Goal: Find specific page/section: Find specific page/section

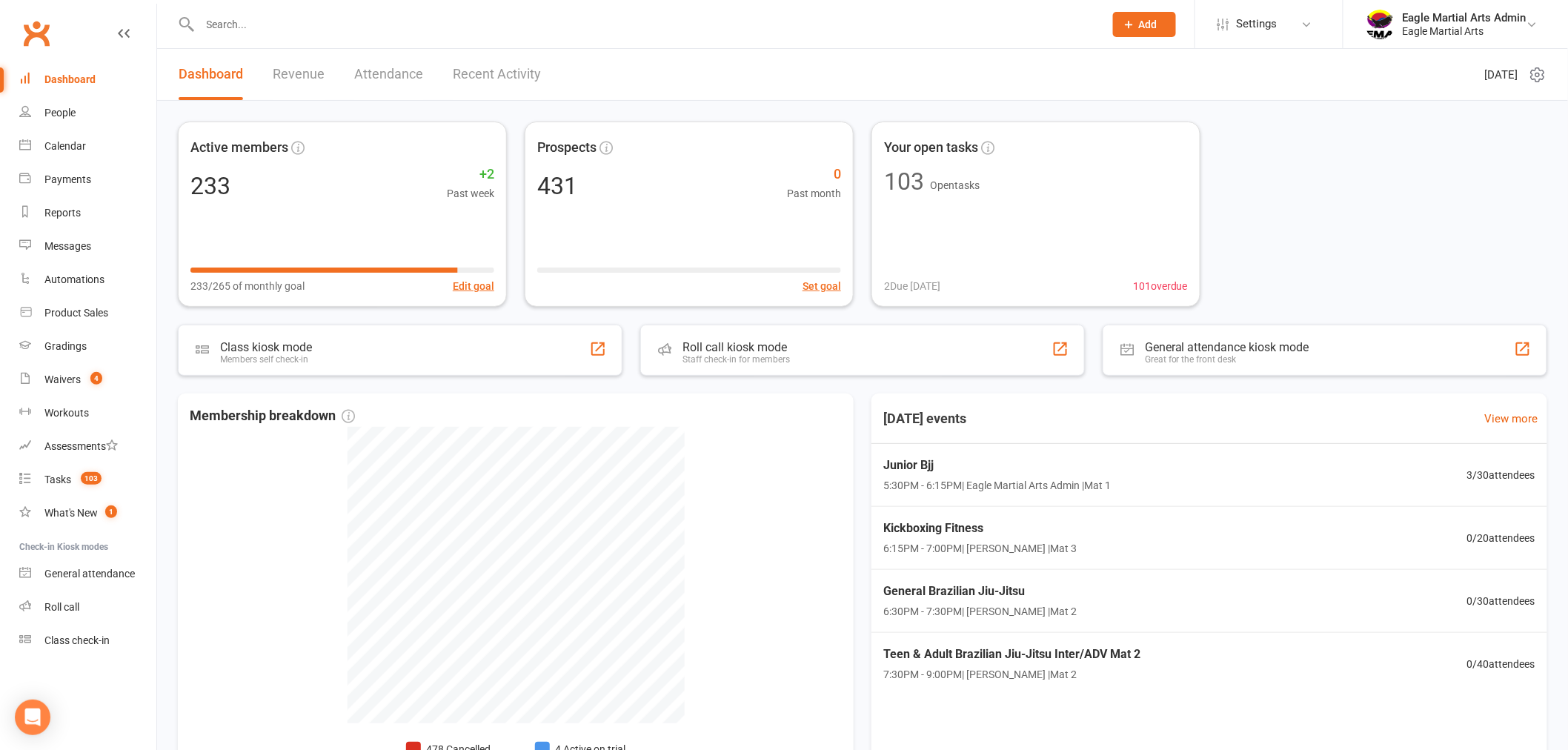
click at [469, 76] on link "Recent Activity" at bounding box center [497, 74] width 88 height 51
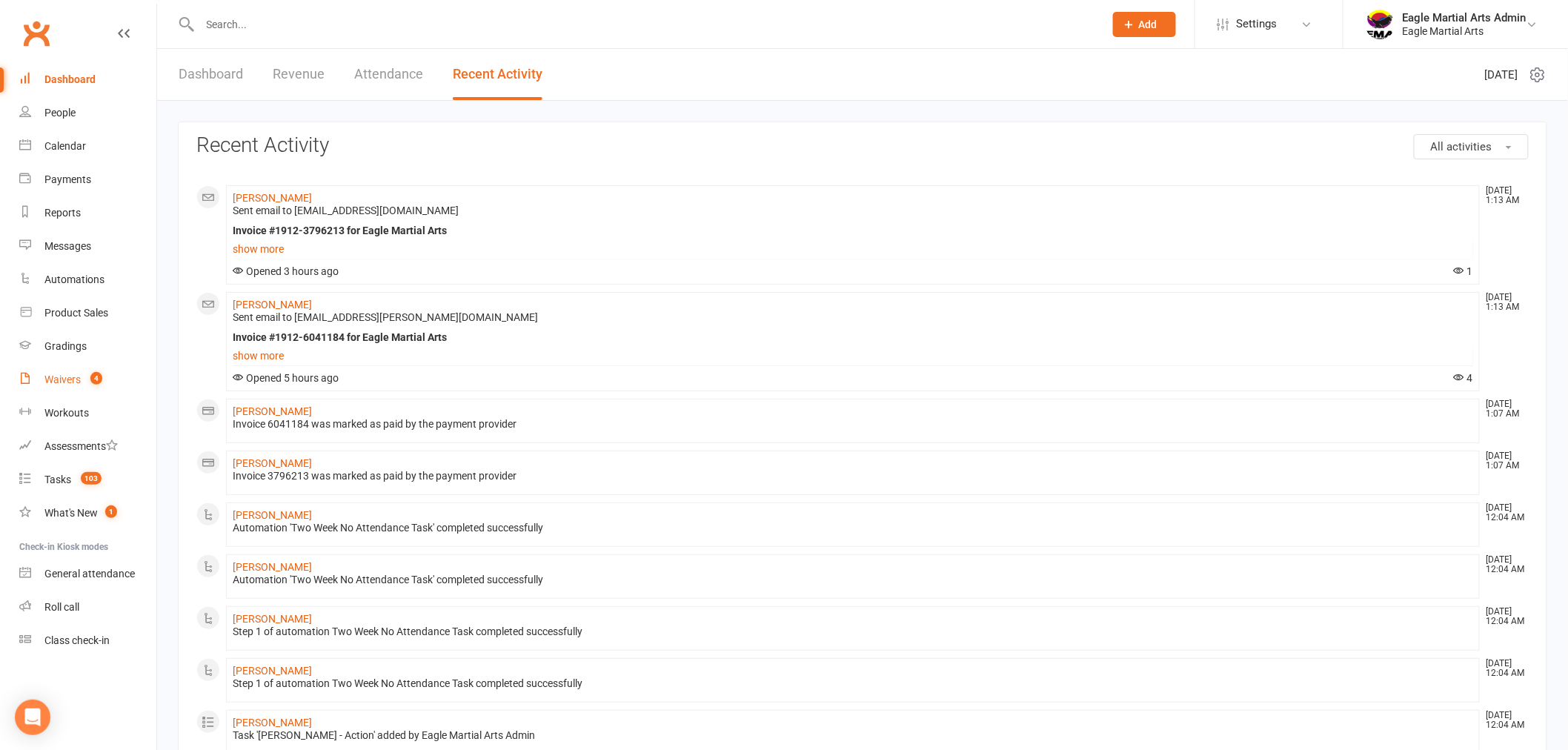
click at [86, 372] on link "Waivers 4" at bounding box center [87, 380] width 137 height 33
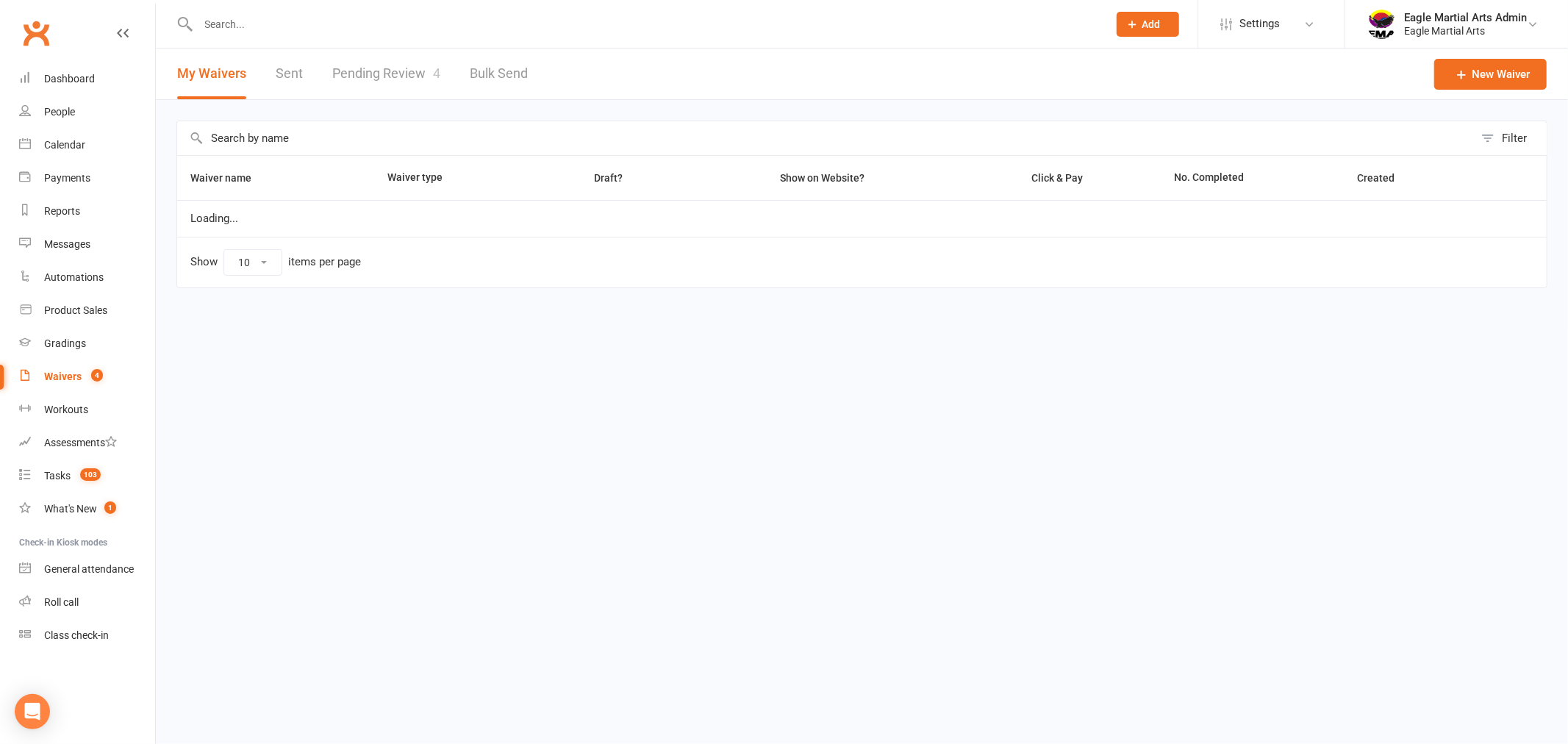
select select "100"
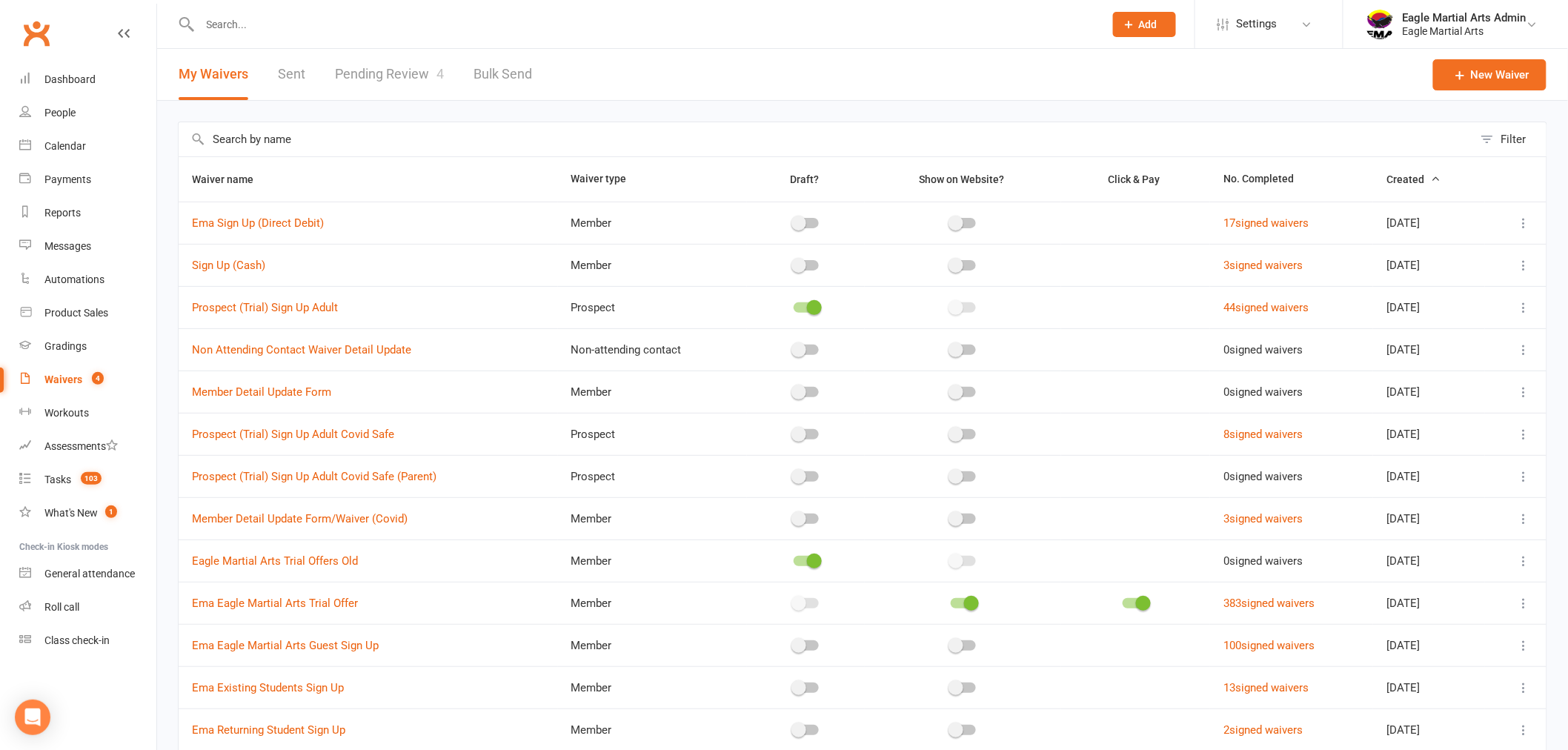
click at [380, 58] on link "Pending Review 4" at bounding box center [390, 74] width 109 height 51
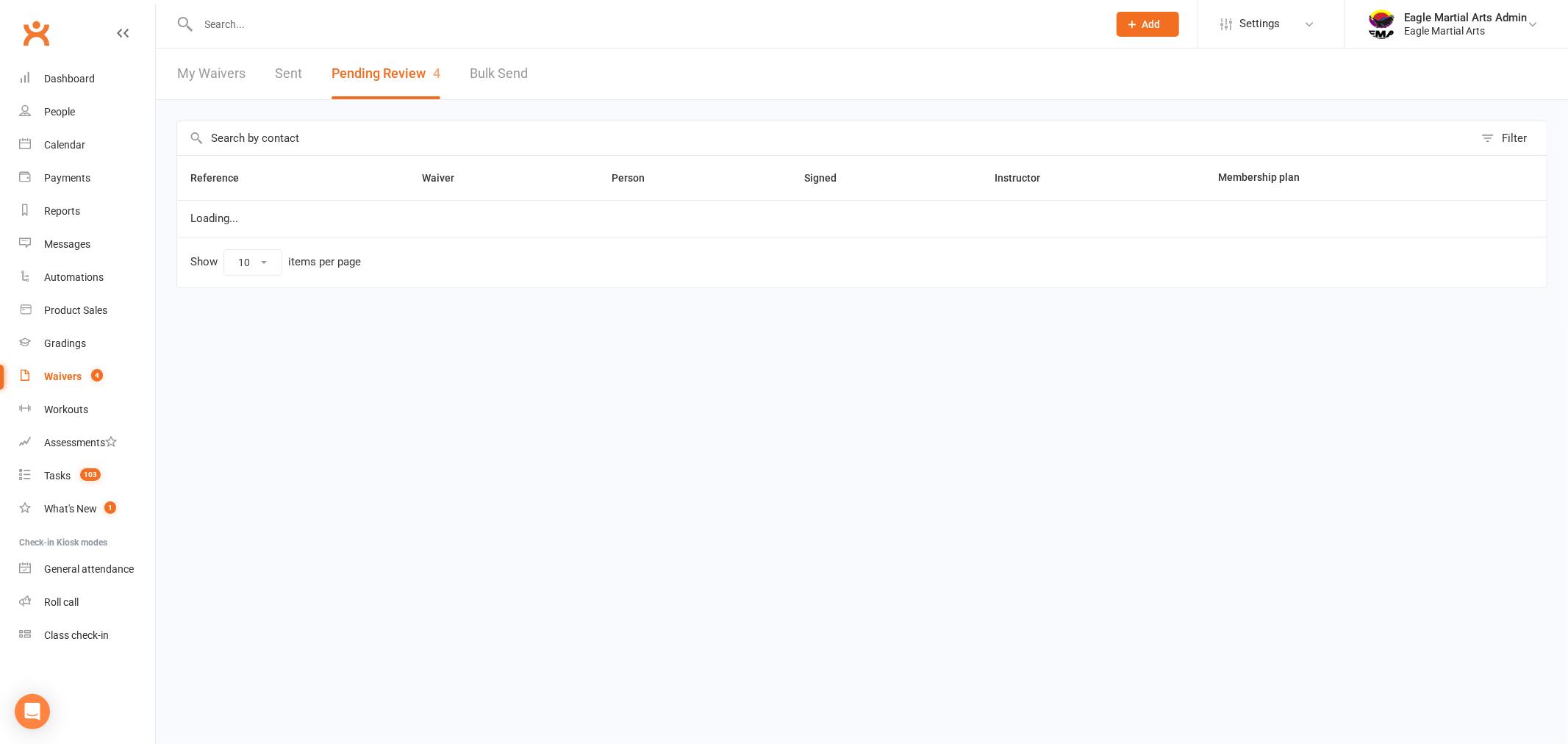
select select "25"
